Goal: Transaction & Acquisition: Purchase product/service

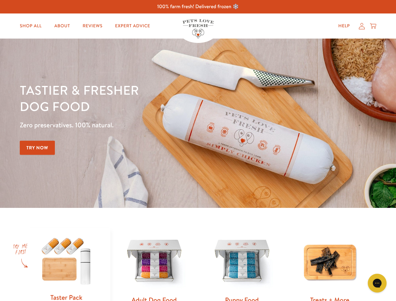
click at [198, 150] on div "Tastier & fresher dog food Zero preservatives. 100% natural. Try Now" at bounding box center [138, 123] width 237 height 83
click at [377, 283] on icon "Gorgias live chat" at bounding box center [377, 283] width 6 height 6
